Goal: Task Accomplishment & Management: Manage account settings

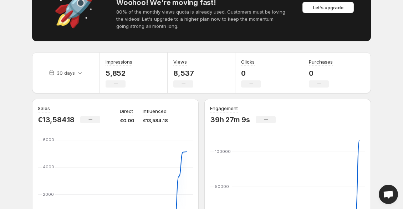
scroll to position [87, 0]
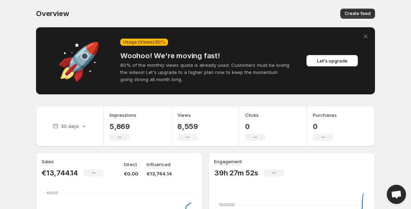
click at [10, 142] on body "Home Feeds Videos Subscription Settings Overview. This page is ready Overview C…" at bounding box center [205, 104] width 411 height 209
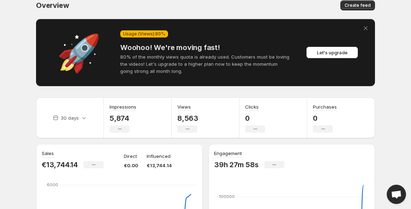
scroll to position [9, 0]
